Goal: Information Seeking & Learning: Learn about a topic

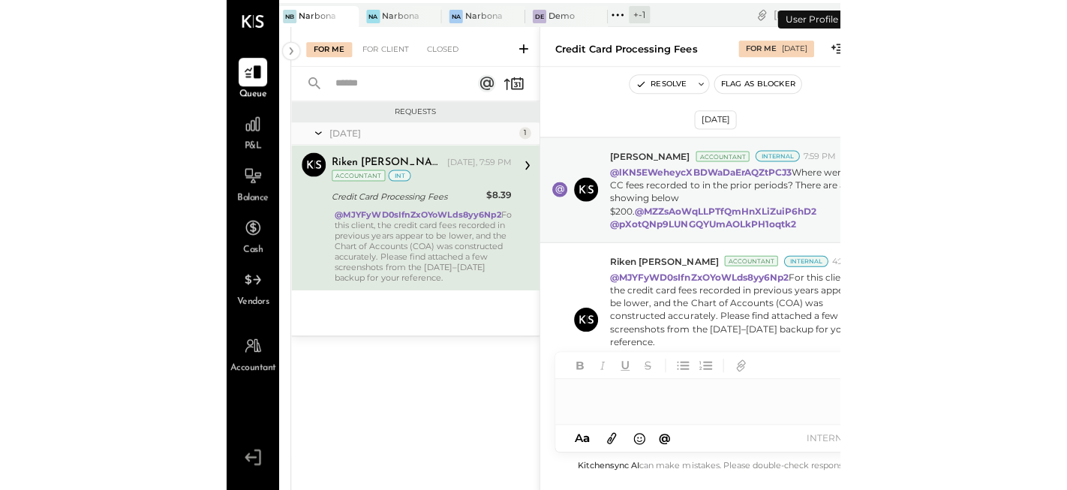
scroll to position [14, 0]
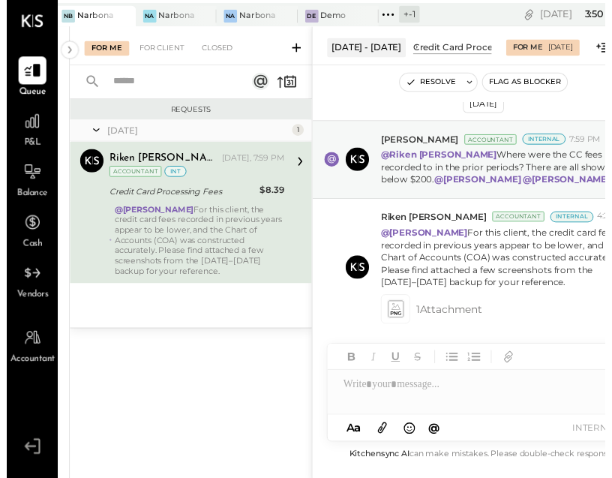
click at [29, 143] on span "P&L" at bounding box center [26, 147] width 17 height 14
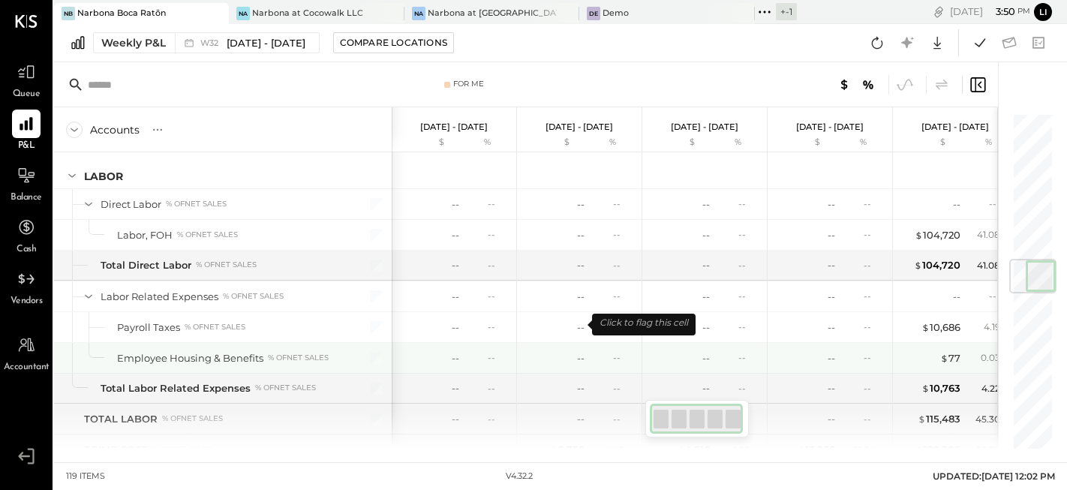
scroll to position [1221, 0]
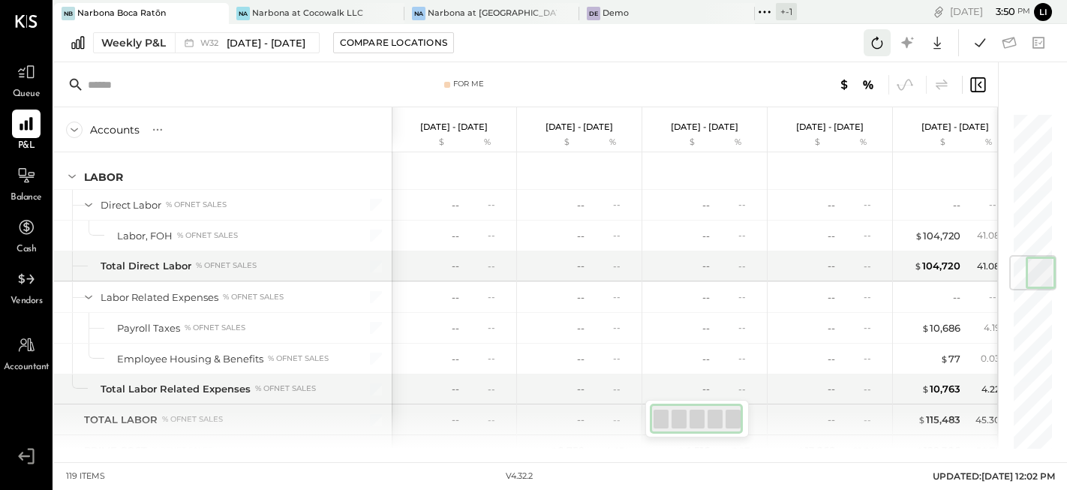
click at [613, 48] on icon at bounding box center [877, 43] width 20 height 20
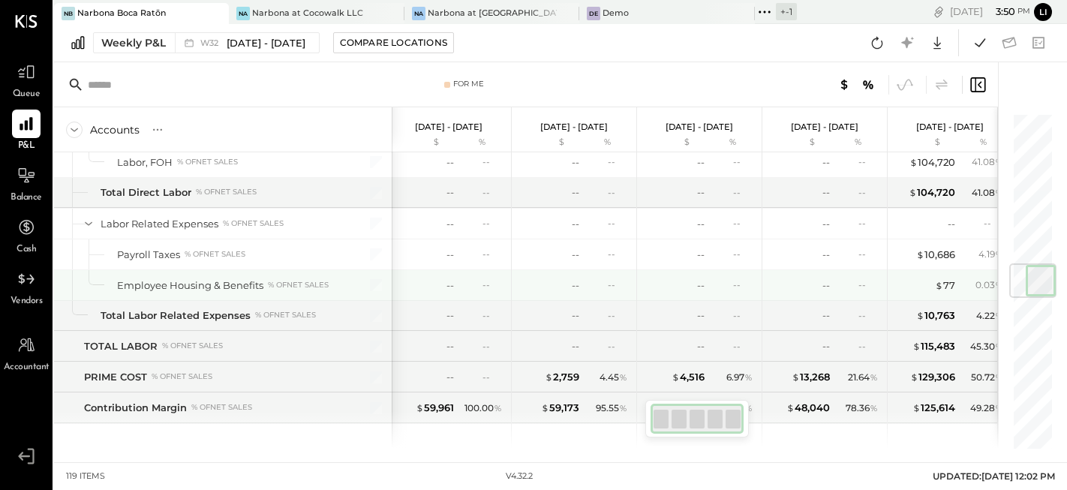
scroll to position [1285, 0]
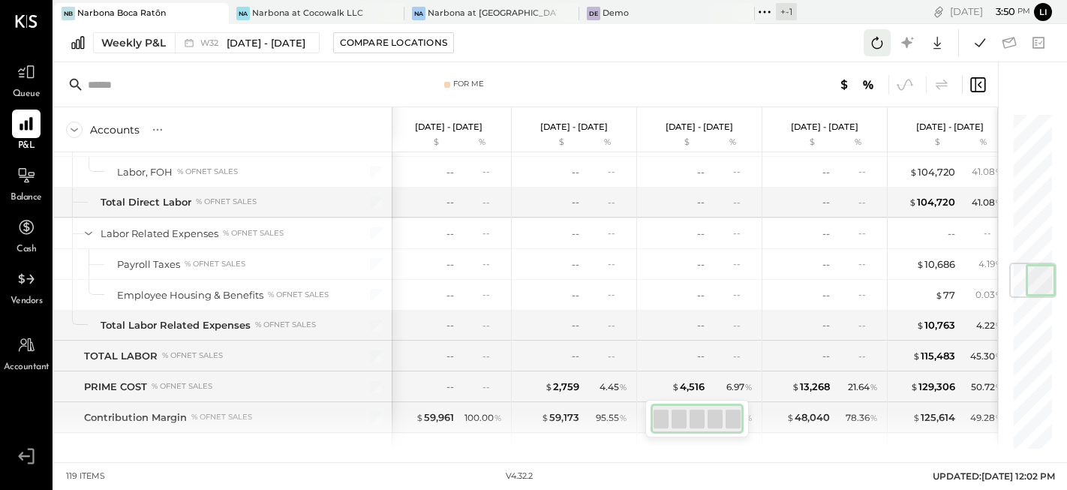
click at [613, 44] on icon at bounding box center [877, 43] width 20 height 20
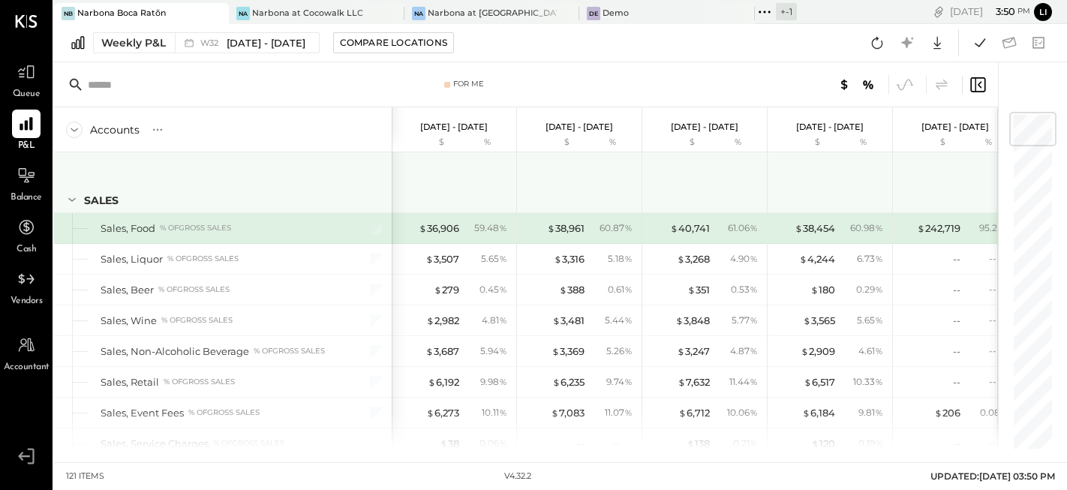
click at [63, 203] on div "SALES" at bounding box center [223, 182] width 338 height 60
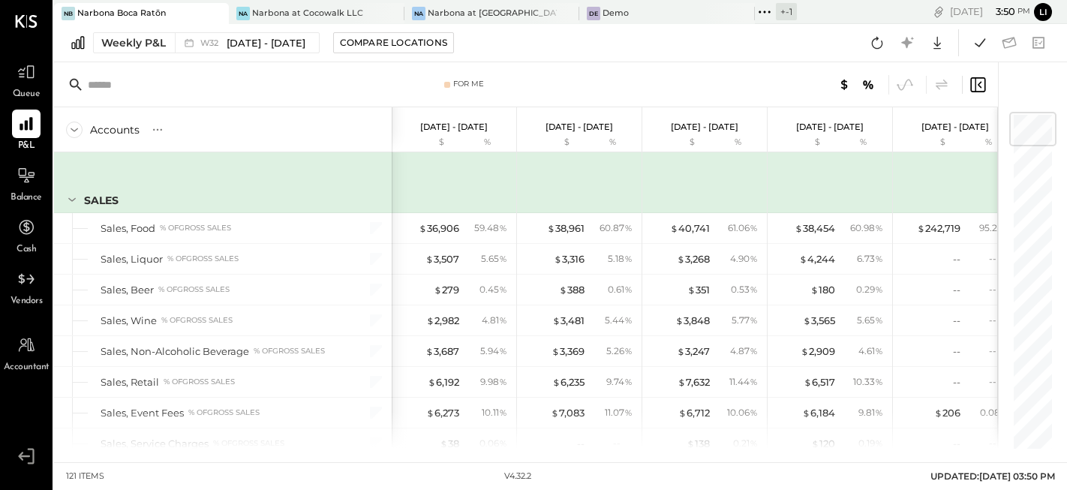
click at [72, 198] on icon at bounding box center [72, 199] width 17 height 17
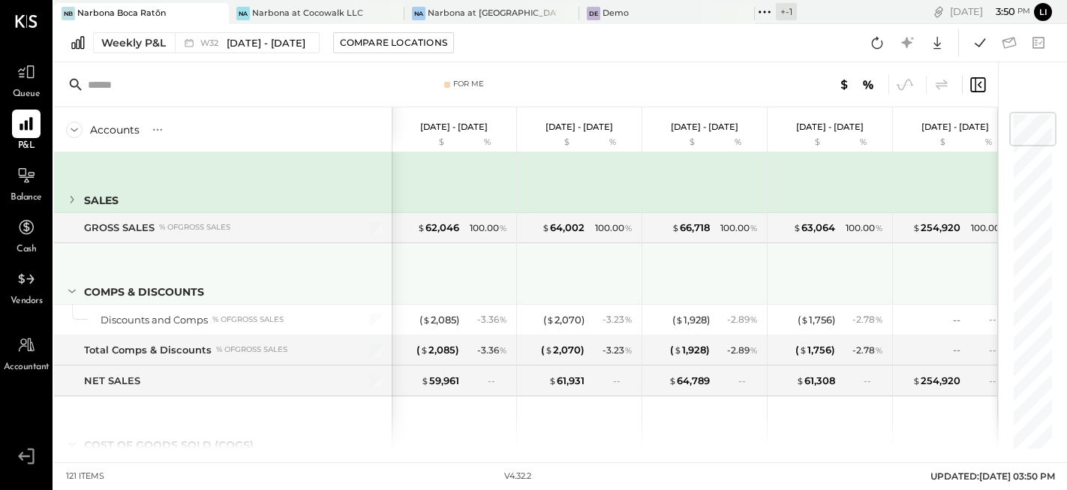
click at [78, 280] on div at bounding box center [72, 272] width 17 height 56
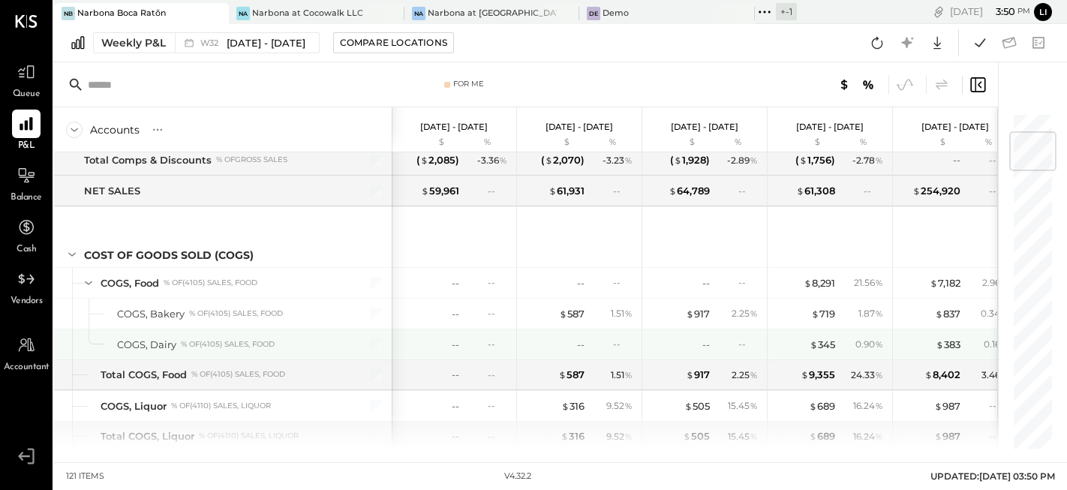
scroll to position [161, 0]
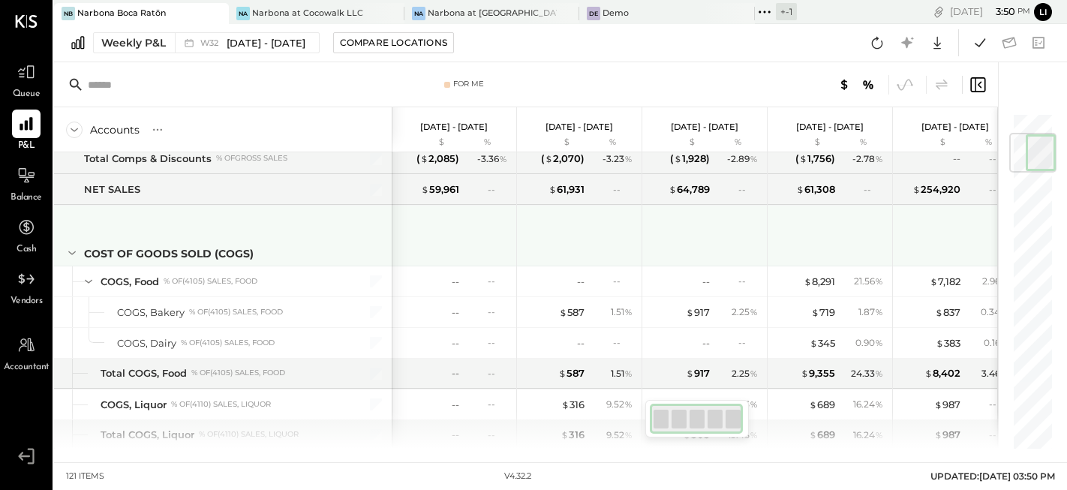
click at [74, 253] on icon at bounding box center [72, 253] width 17 height 17
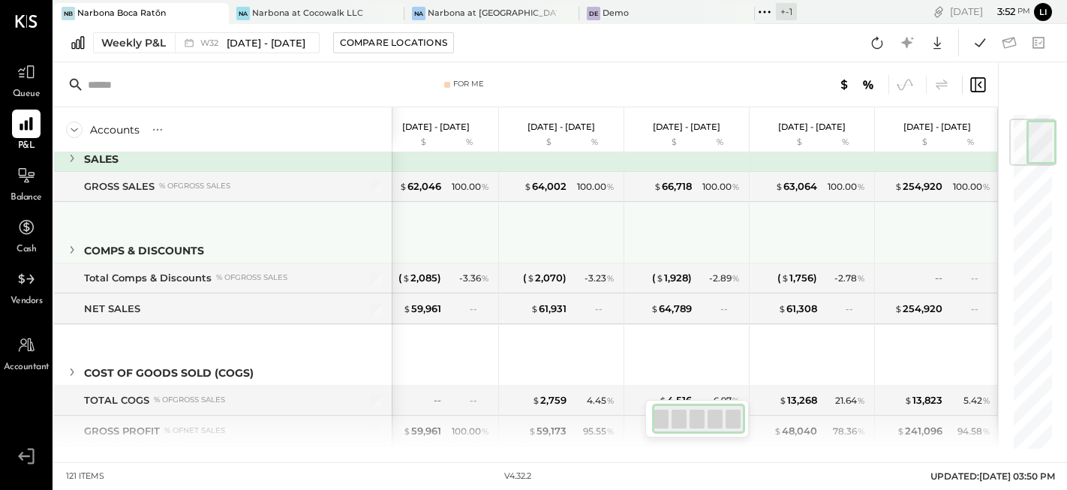
scroll to position [0, 0]
